Goal: Transaction & Acquisition: Purchase product/service

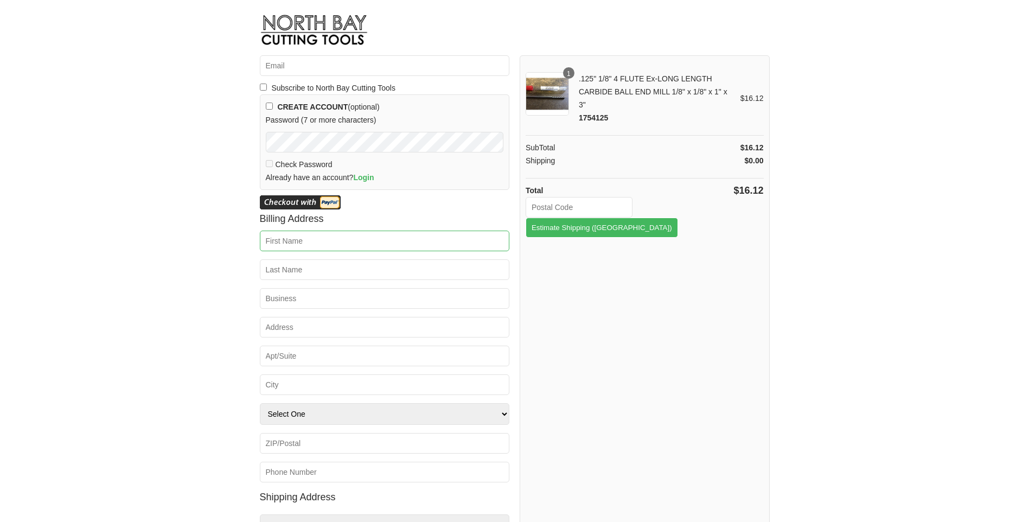
click at [300, 235] on input "First Name *" at bounding box center [385, 241] width 250 height 21
type input "[PERSON_NAME]"
type input "[EMAIL_ADDRESS][DOMAIN_NAME]"
type input "[PERSON_NAME]"
type input "145 Gun Runners Rd"
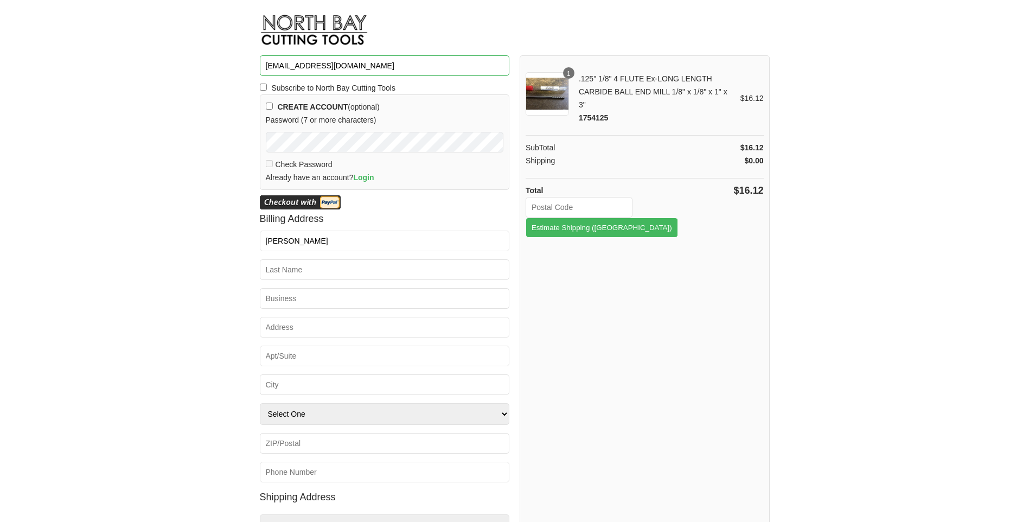
type input "[GEOGRAPHIC_DATA]"
select select "PA"
type input "15417"
type input "4125828483"
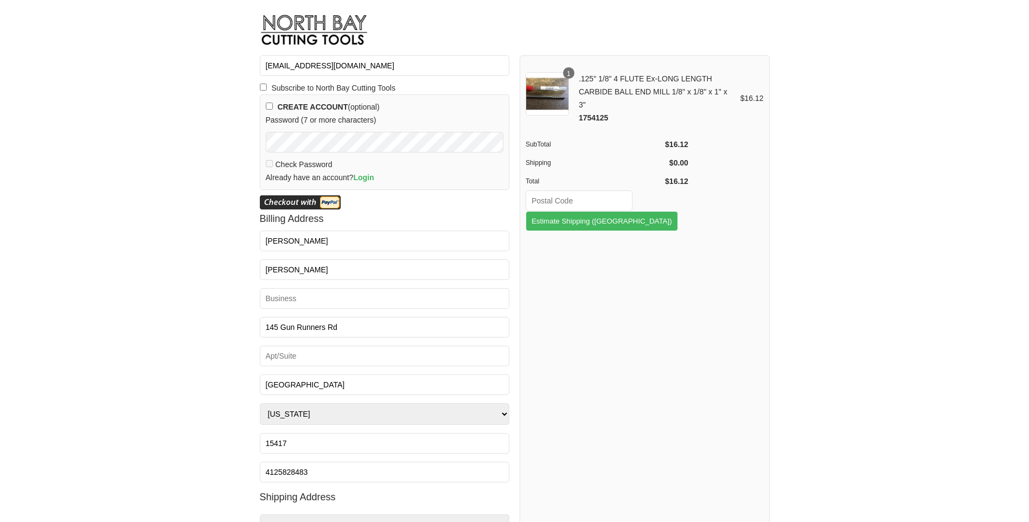
click at [571, 201] on input "text" at bounding box center [579, 200] width 107 height 21
type input "15417"
click at [678, 211] on button "Estimate Shipping ([GEOGRAPHIC_DATA])" at bounding box center [602, 221] width 152 height 20
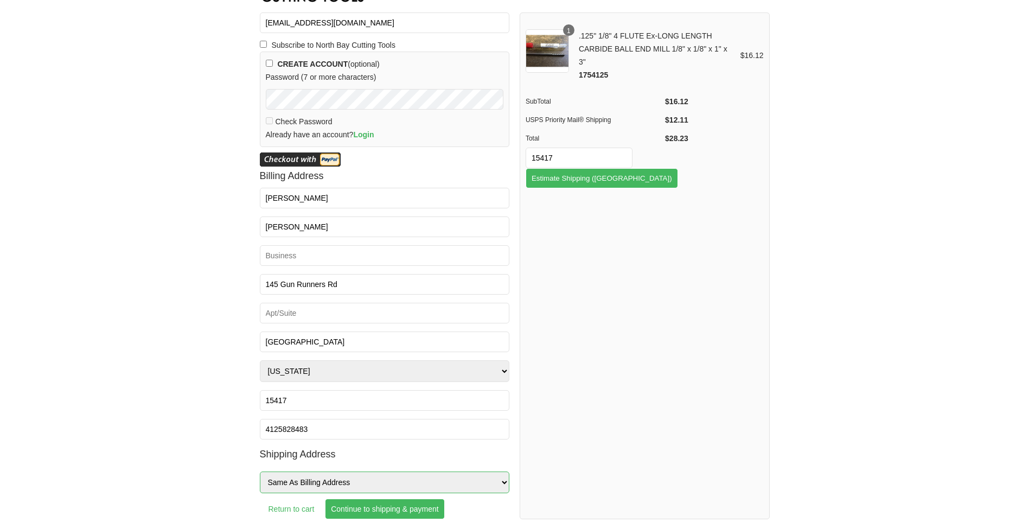
click at [504, 482] on select "Same As Billing Address Other Address" at bounding box center [385, 483] width 250 height 22
click at [498, 482] on select "Same As Billing Address Other Address" at bounding box center [385, 483] width 250 height 22
select select "OtherAddress"
click at [260, 472] on select "Same As Billing Address Other Address" at bounding box center [385, 483] width 250 height 22
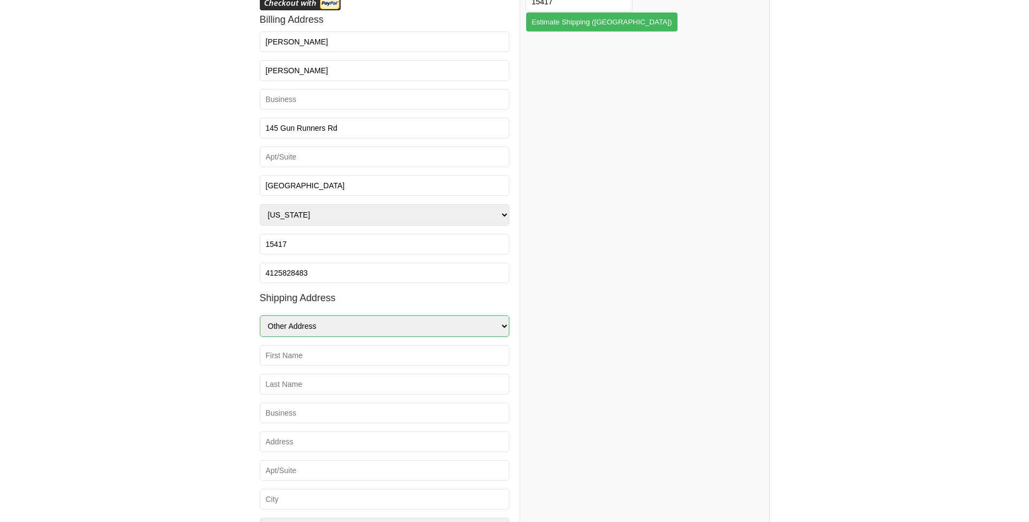
scroll to position [311, 0]
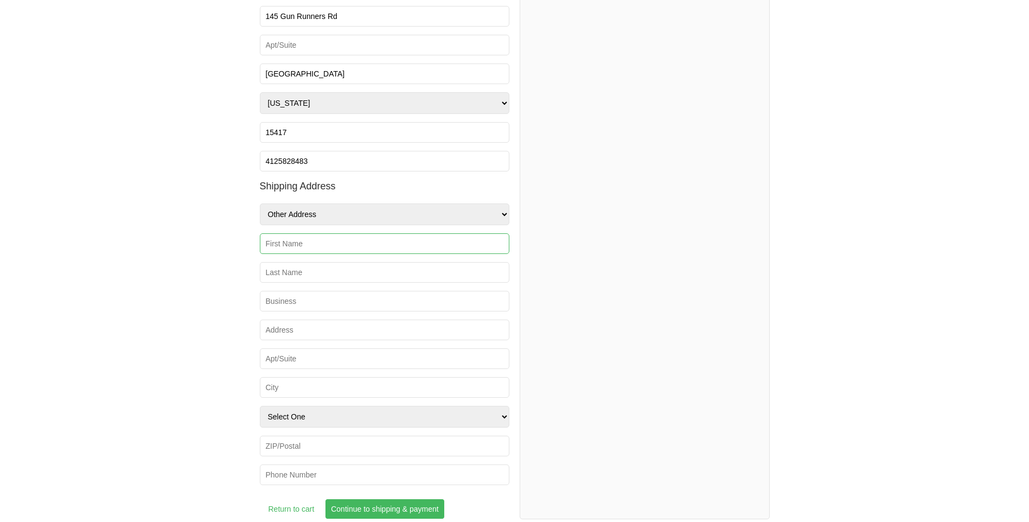
click at [320, 248] on input "First Name *" at bounding box center [385, 243] width 250 height 21
type input "[PERSON_NAME]"
type input "[STREET_ADDRESS]"
type input "[GEOGRAPHIC_DATA]"
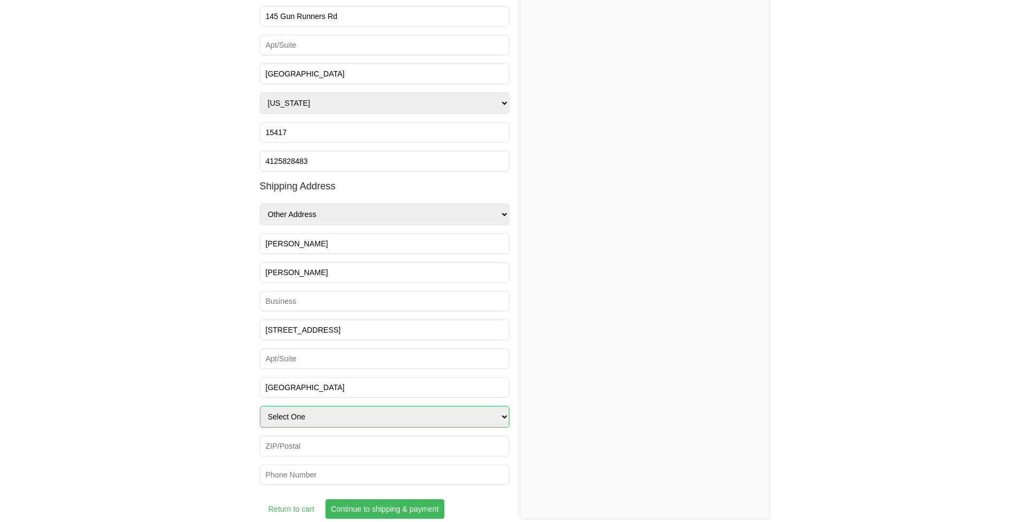
select select "PA"
type input "15417-2243"
click at [333, 478] on input "Phone *" at bounding box center [385, 474] width 250 height 21
type input "4125828483"
type input "US Post Office"
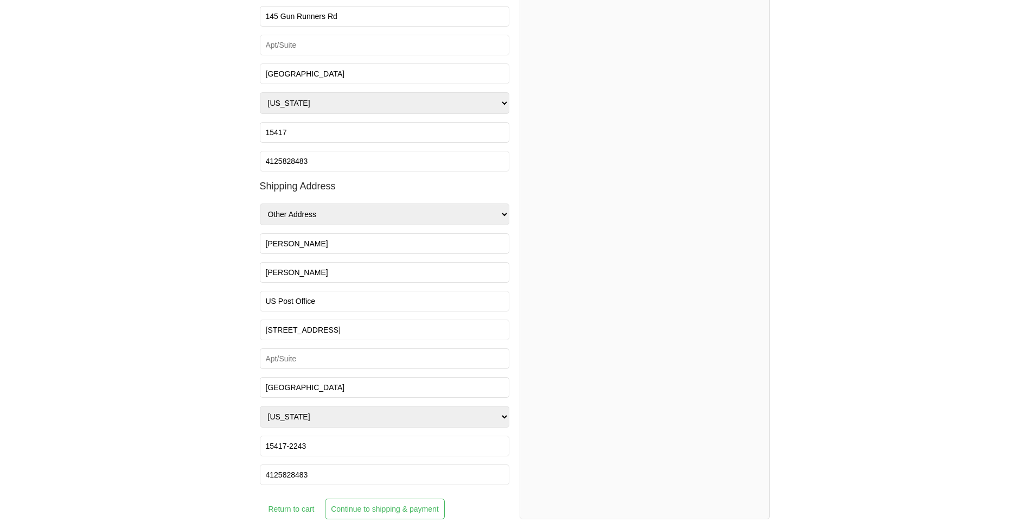
click at [383, 509] on input "Continue to shipping & payment" at bounding box center [384, 509] width 119 height 21
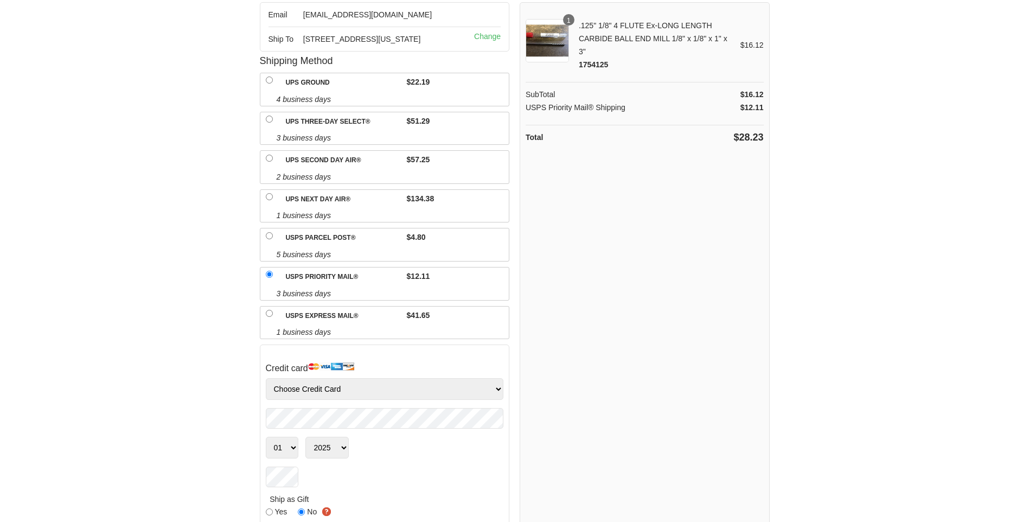
scroll to position [109, 0]
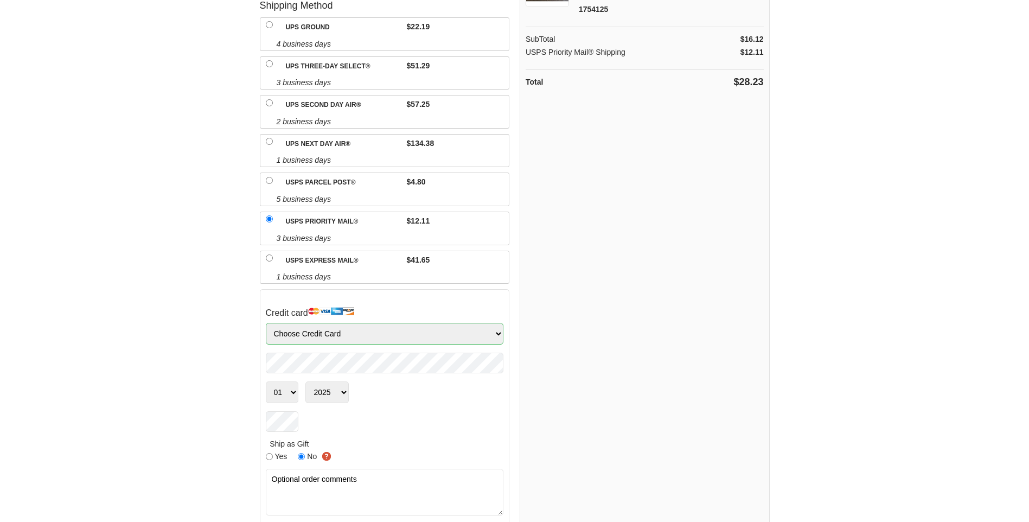
click at [494, 345] on select "Choose Credit Card VISA MasterCard AMEX Discover" at bounding box center [385, 334] width 238 height 22
select select "Visa"
click at [266, 336] on select "Choose Credit Card VISA MasterCard AMEX Discover" at bounding box center [385, 334] width 238 height 22
click at [269, 184] on input "USPS Parcel Post®" at bounding box center [269, 180] width 7 height 7
radio input "true"
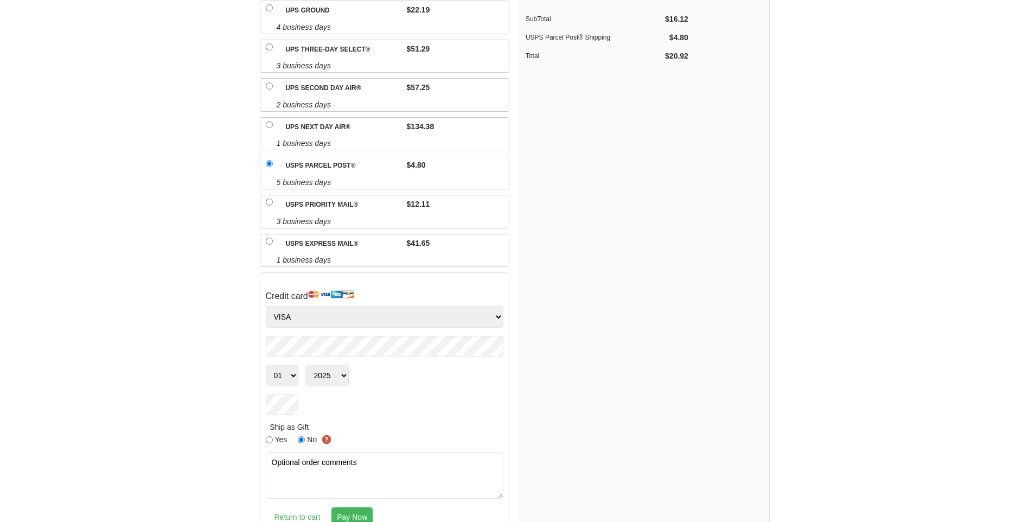
scroll to position [155, 0]
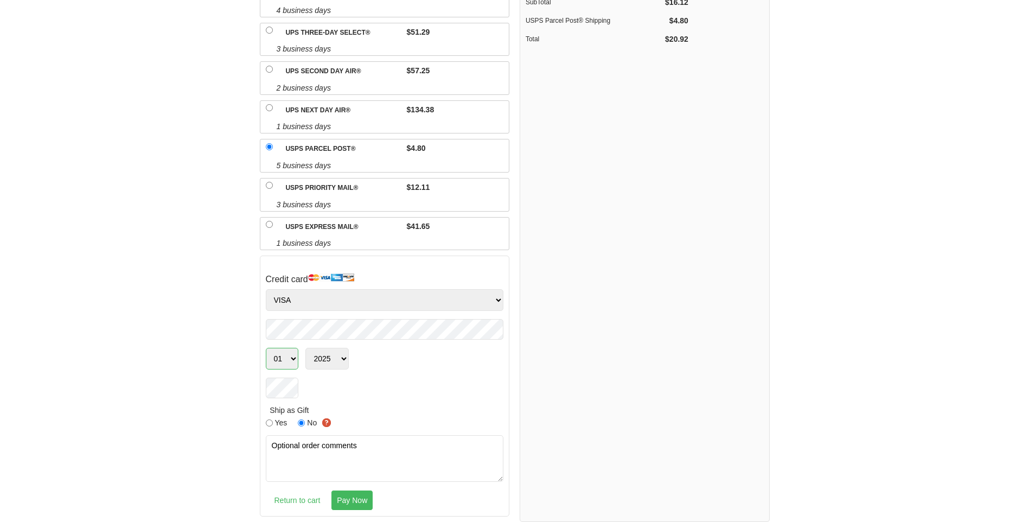
select select "04"
select select "2028"
click at [350, 447] on textarea "Optional order comments" at bounding box center [385, 458] width 238 height 47
type textarea "Thank you."
click at [350, 498] on input "Pay Now" at bounding box center [352, 500] width 42 height 21
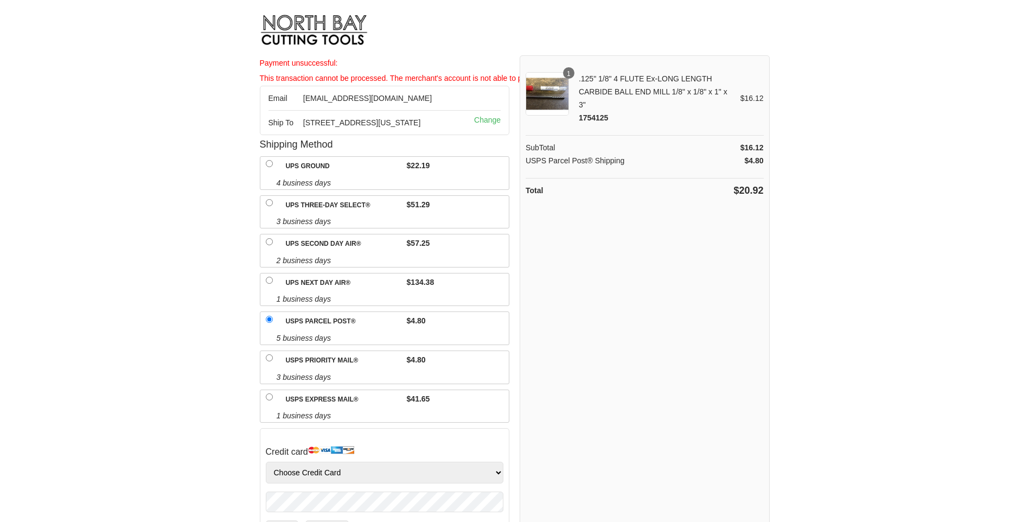
drag, startPoint x: 770, startPoint y: 70, endPoint x: 778, endPoint y: 114, distance: 45.1
click at [772, 104] on body "Payment unsuccessful: This transaction cannot be processed. The merchant's acco…" at bounding box center [514, 261] width 521 height 522
drag, startPoint x: 743, startPoint y: 264, endPoint x: 724, endPoint y: 299, distance: 40.3
click at [724, 299] on div "1 .125" 1/8" 4 FLUTE Ex-LONG LENGTH CARBIDE BALL END MILL 1/8" x 1/8" x 1" x 3"…" at bounding box center [645, 374] width 250 height 639
drag, startPoint x: 774, startPoint y: 284, endPoint x: 801, endPoint y: 280, distance: 27.4
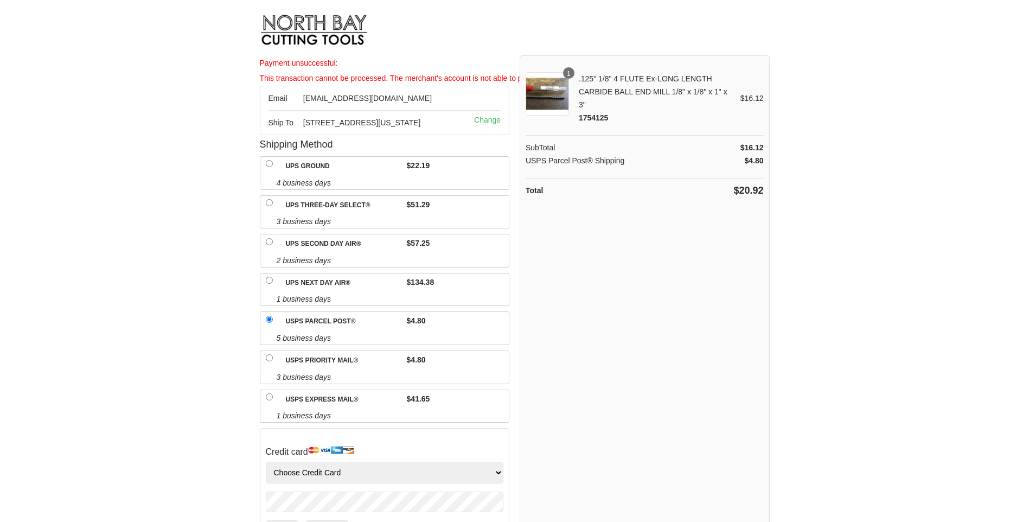
click at [776, 281] on html "Payment unsuccessful: This transaction cannot be processed. The merchant's acco…" at bounding box center [514, 261] width 1029 height 522
